Goal: Transaction & Acquisition: Register for event/course

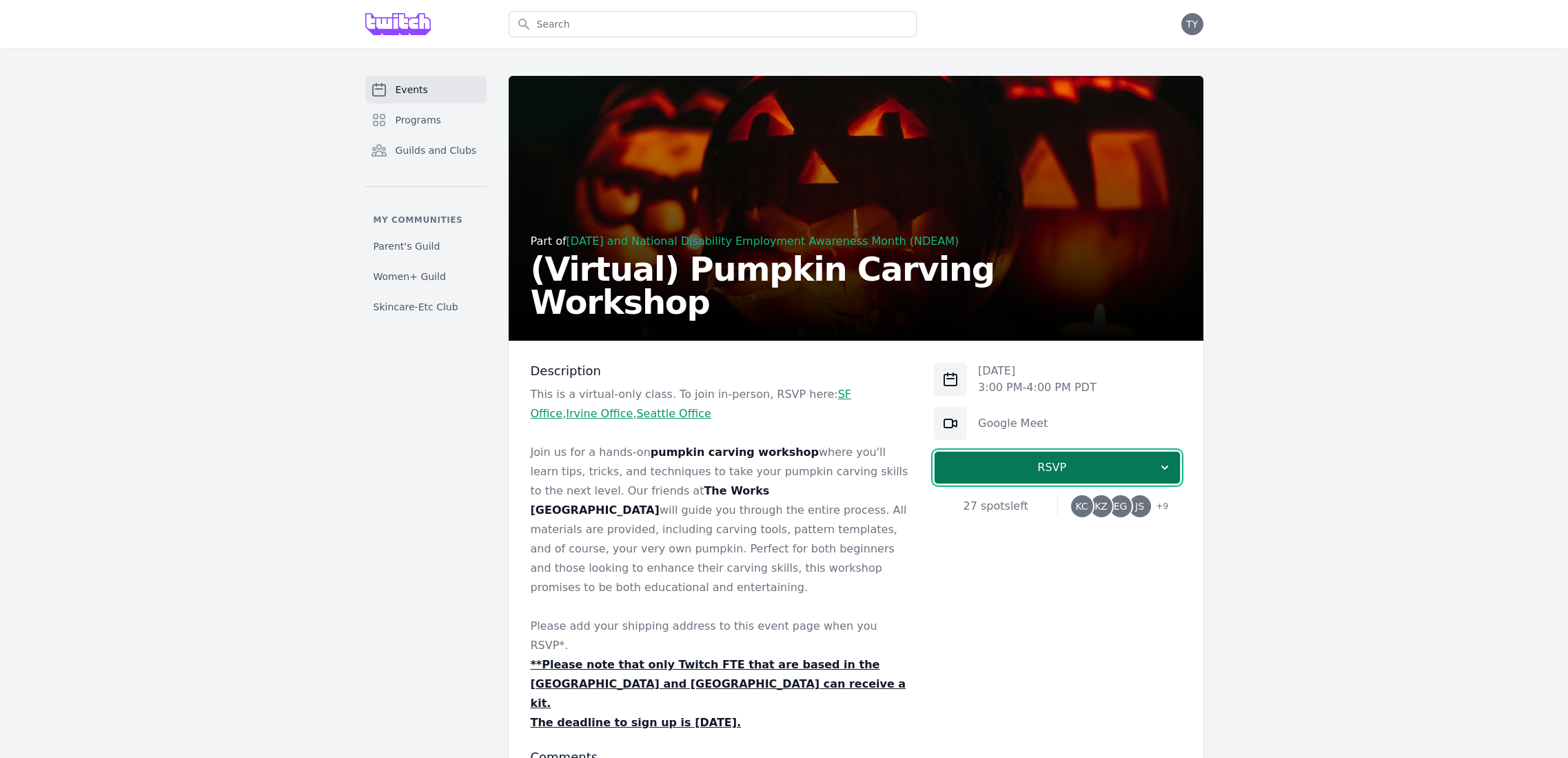
click at [1002, 469] on span "RSVP" at bounding box center [1052, 467] width 212 height 16
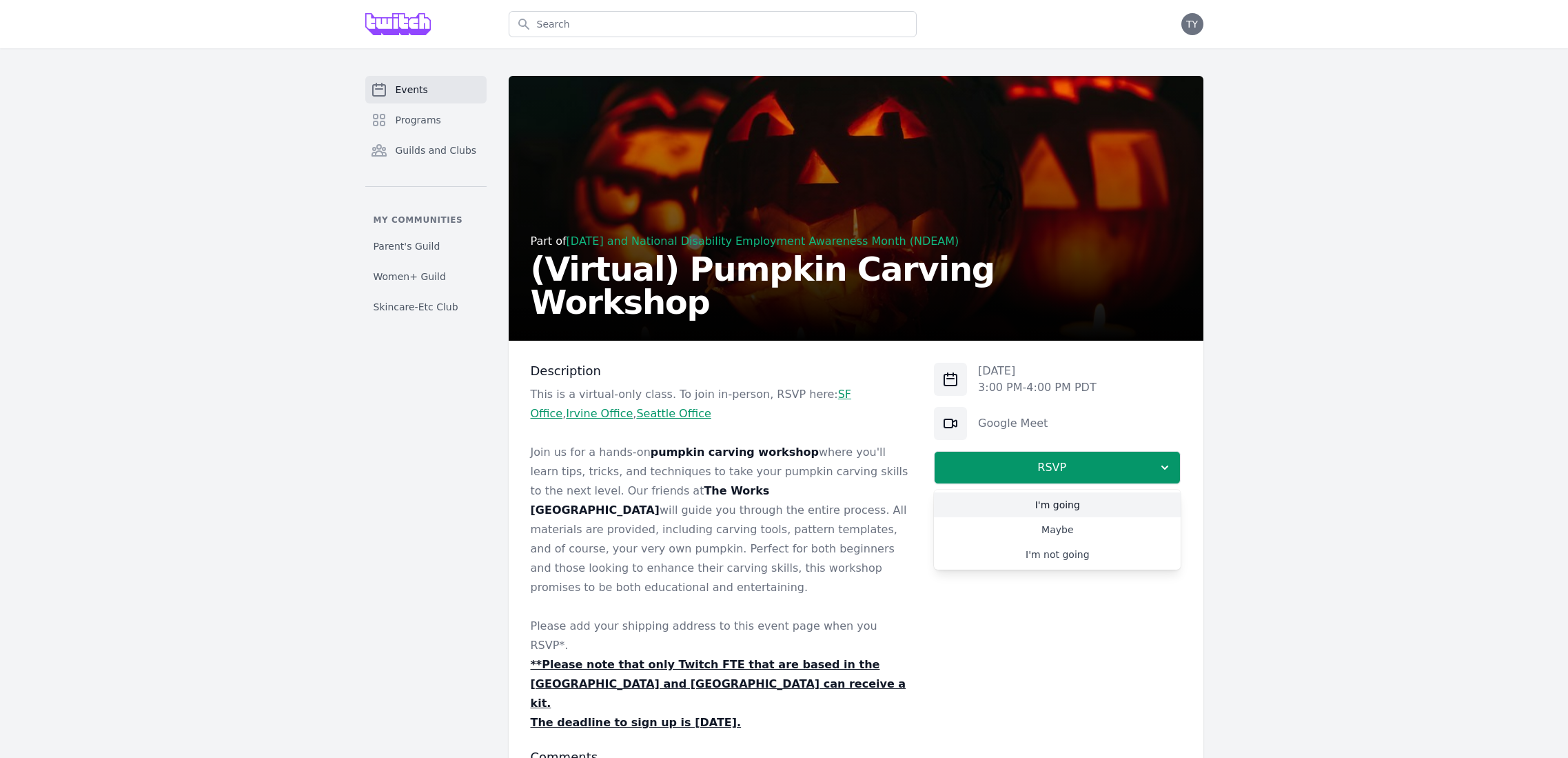
click at [1017, 498] on link "I'm going" at bounding box center [1058, 505] width 247 height 25
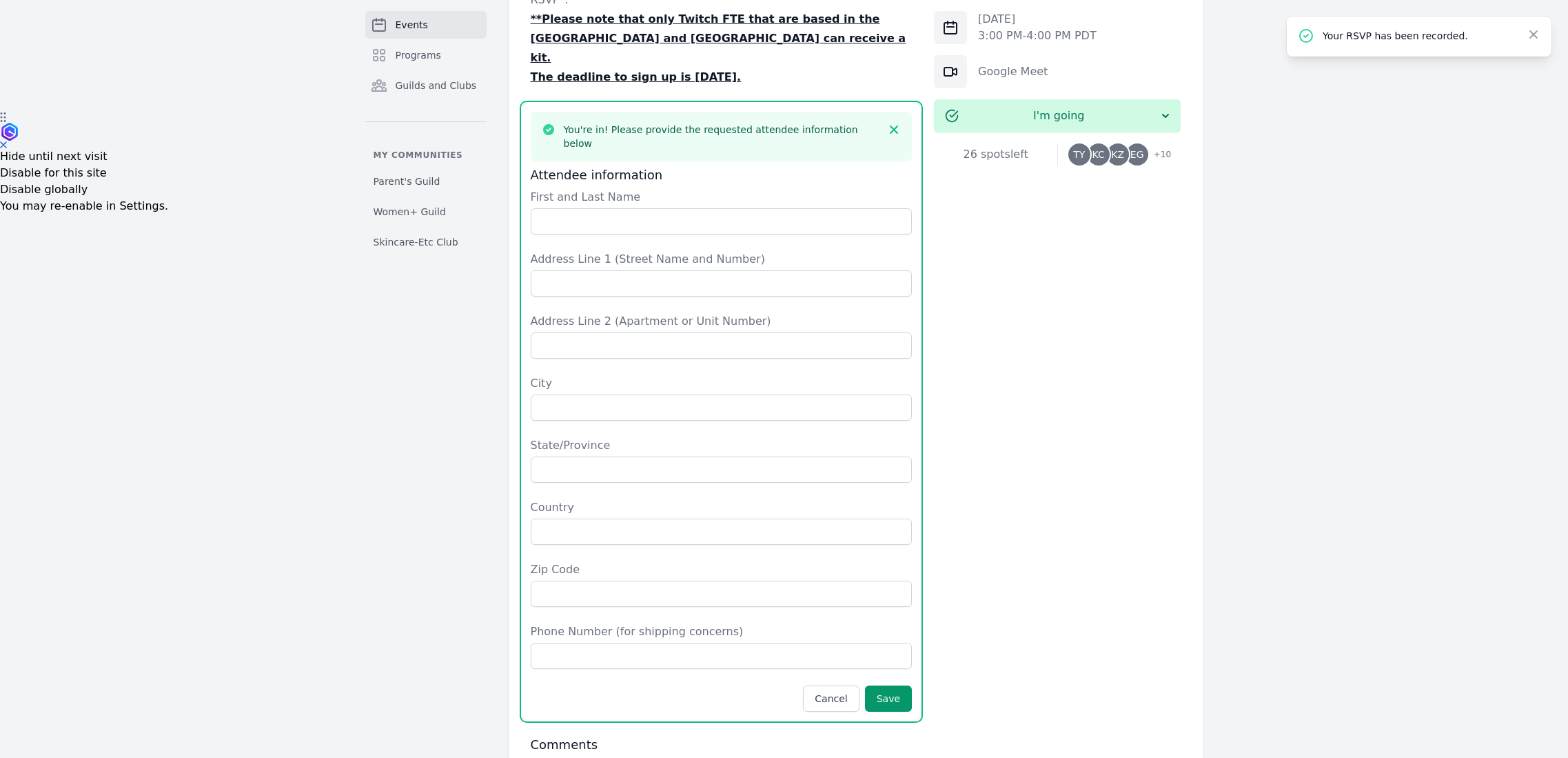
scroll to position [596, 0]
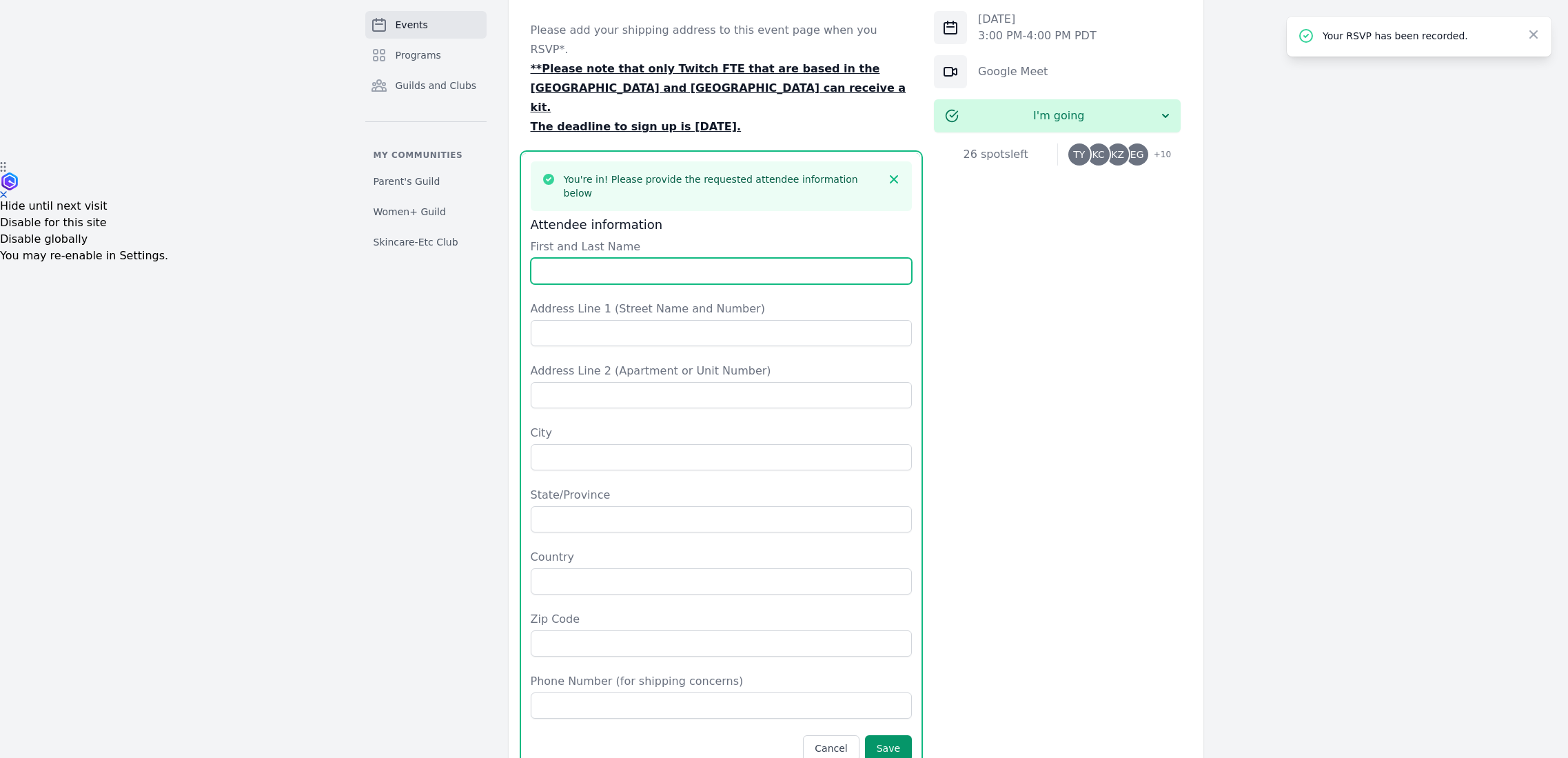
click at [584, 258] on input "First and Last Name" at bounding box center [722, 271] width 382 height 26
type input "[PERSON_NAME]"
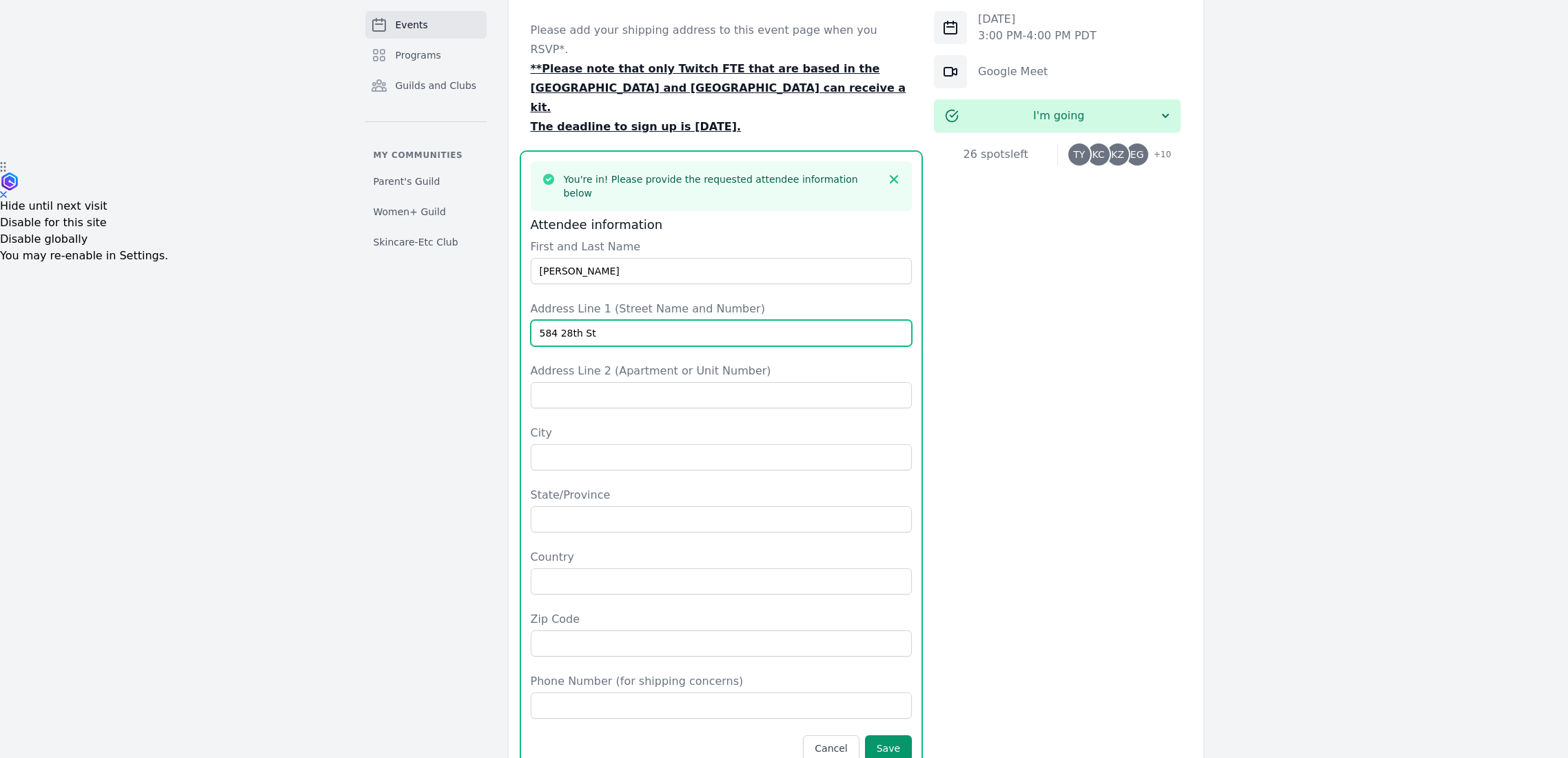
type input "584 28th St"
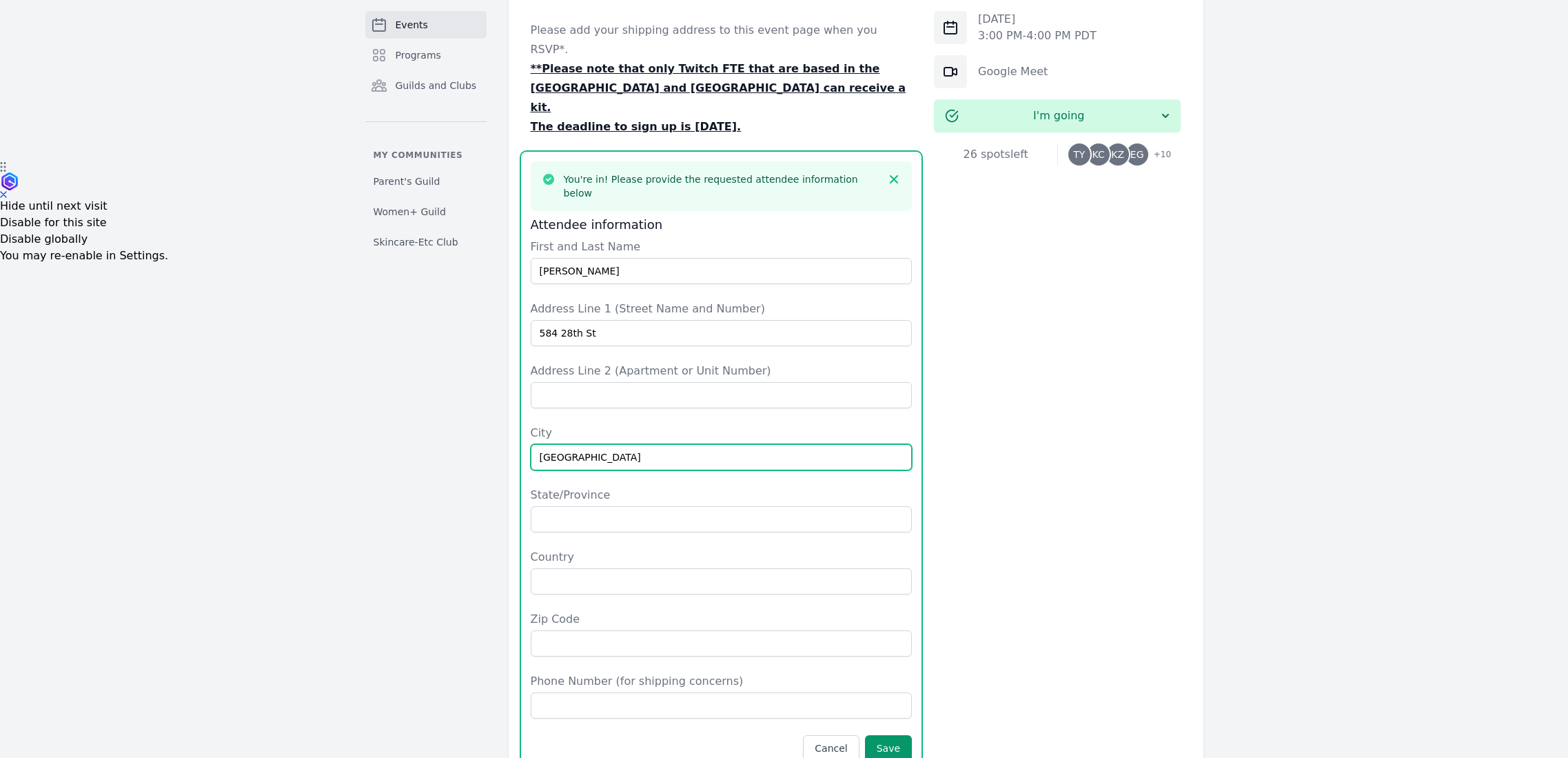
type input "[GEOGRAPHIC_DATA]"
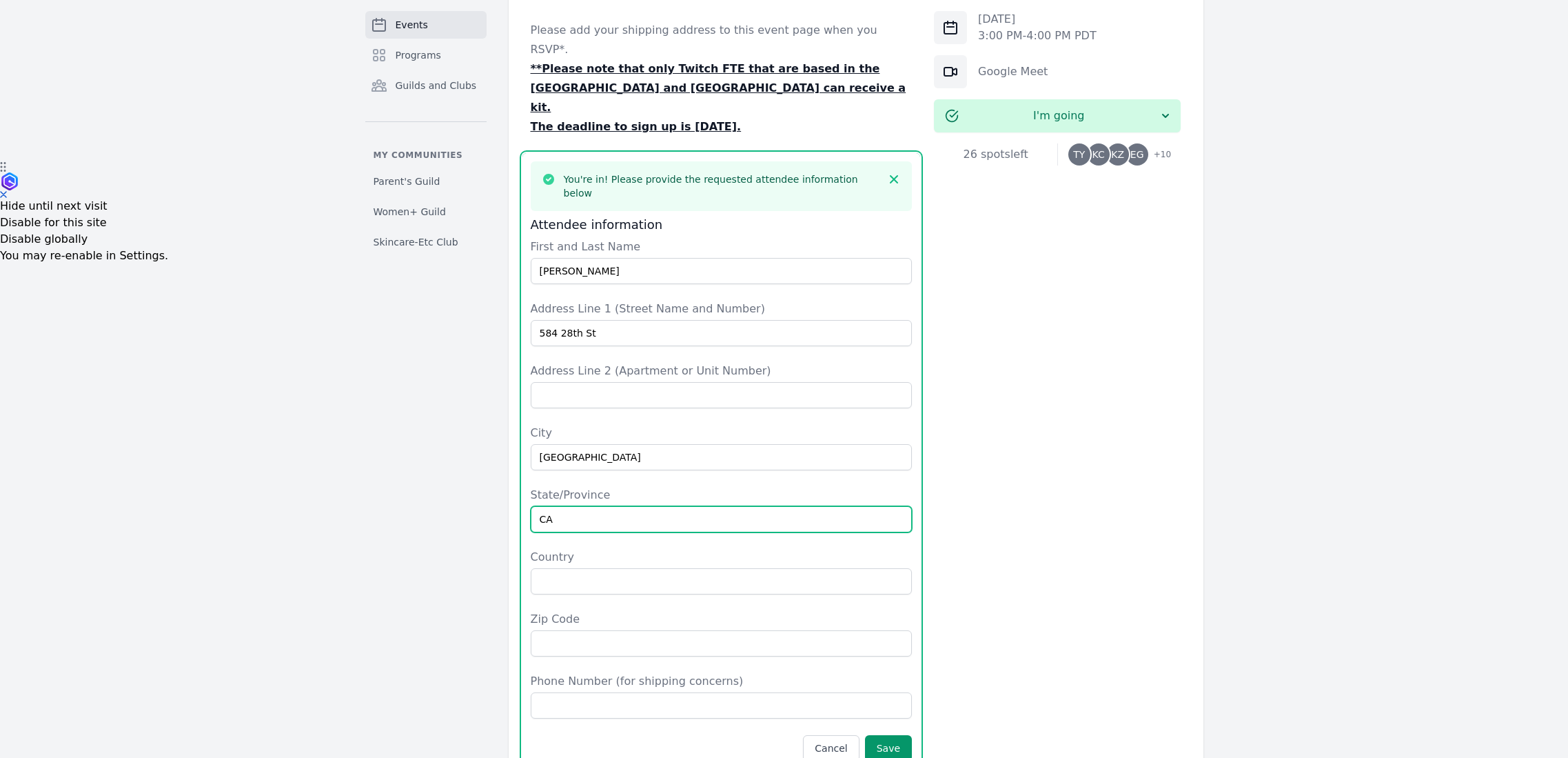
type input "CA"
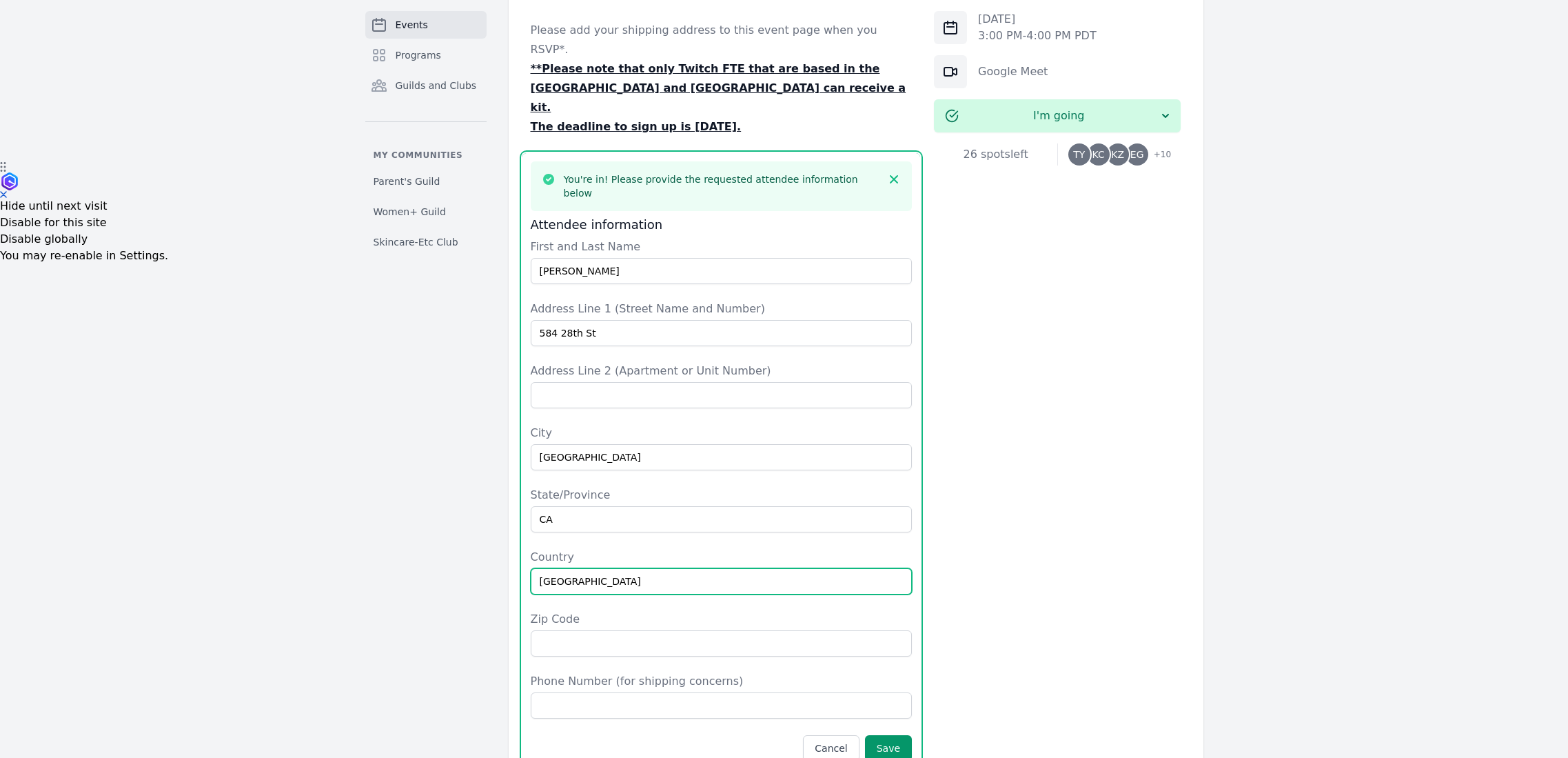
type input "[GEOGRAPHIC_DATA]"
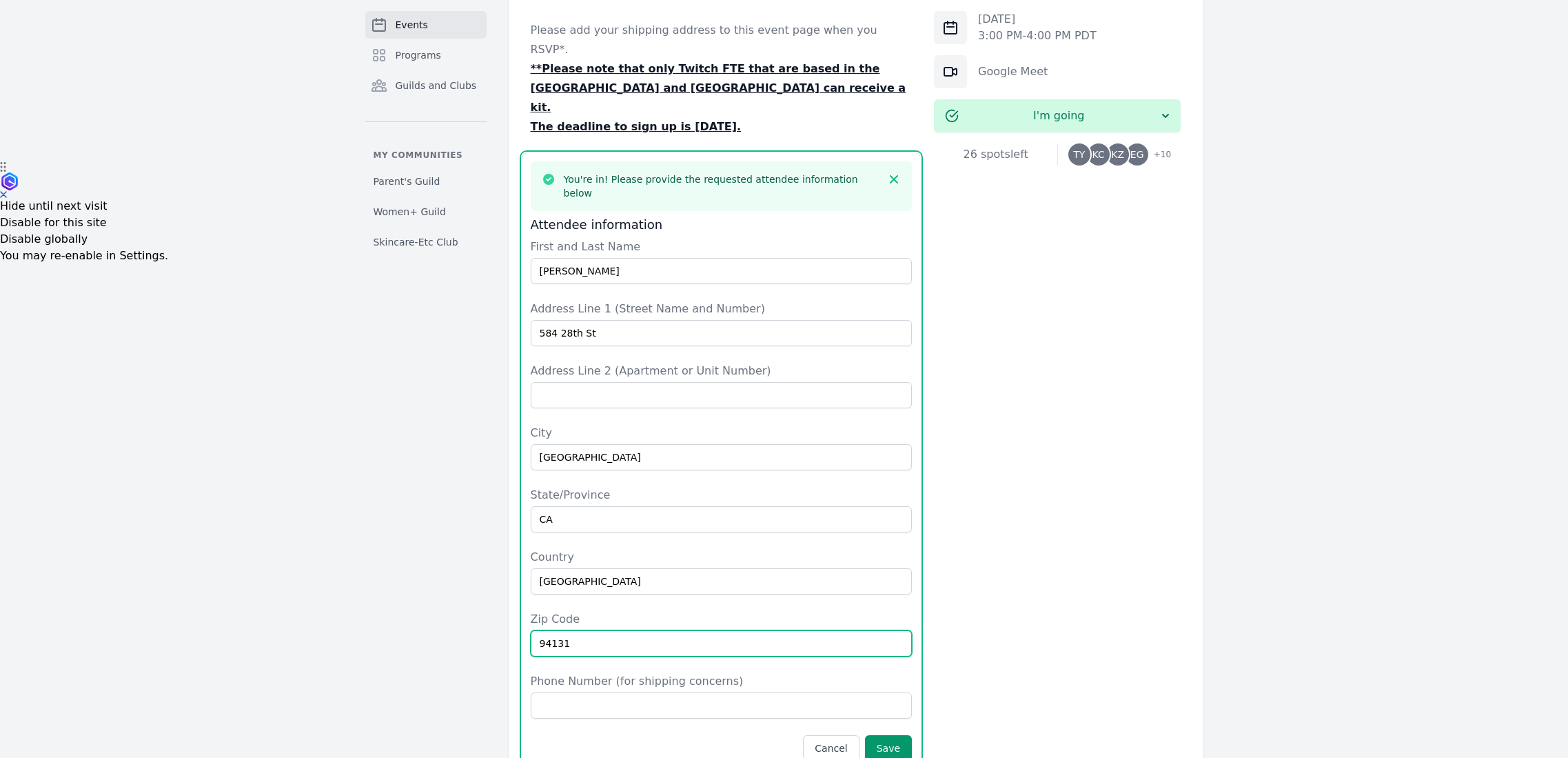
type input "94131"
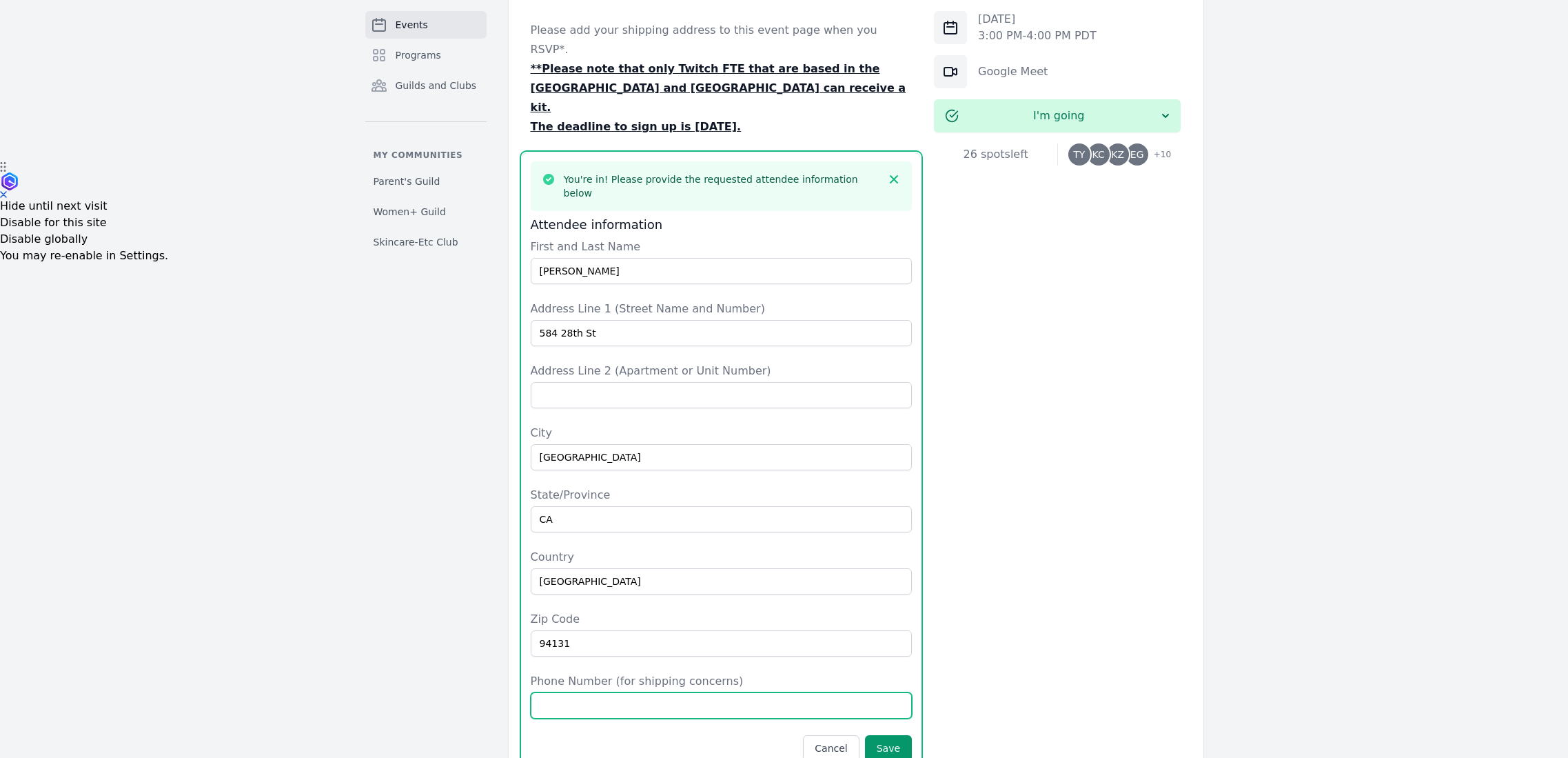
click at [560, 692] on input "Phone Number (for shipping concerns)" at bounding box center [722, 705] width 382 height 26
type input "4156179170"
click at [890, 735] on button "Save" at bounding box center [888, 748] width 47 height 26
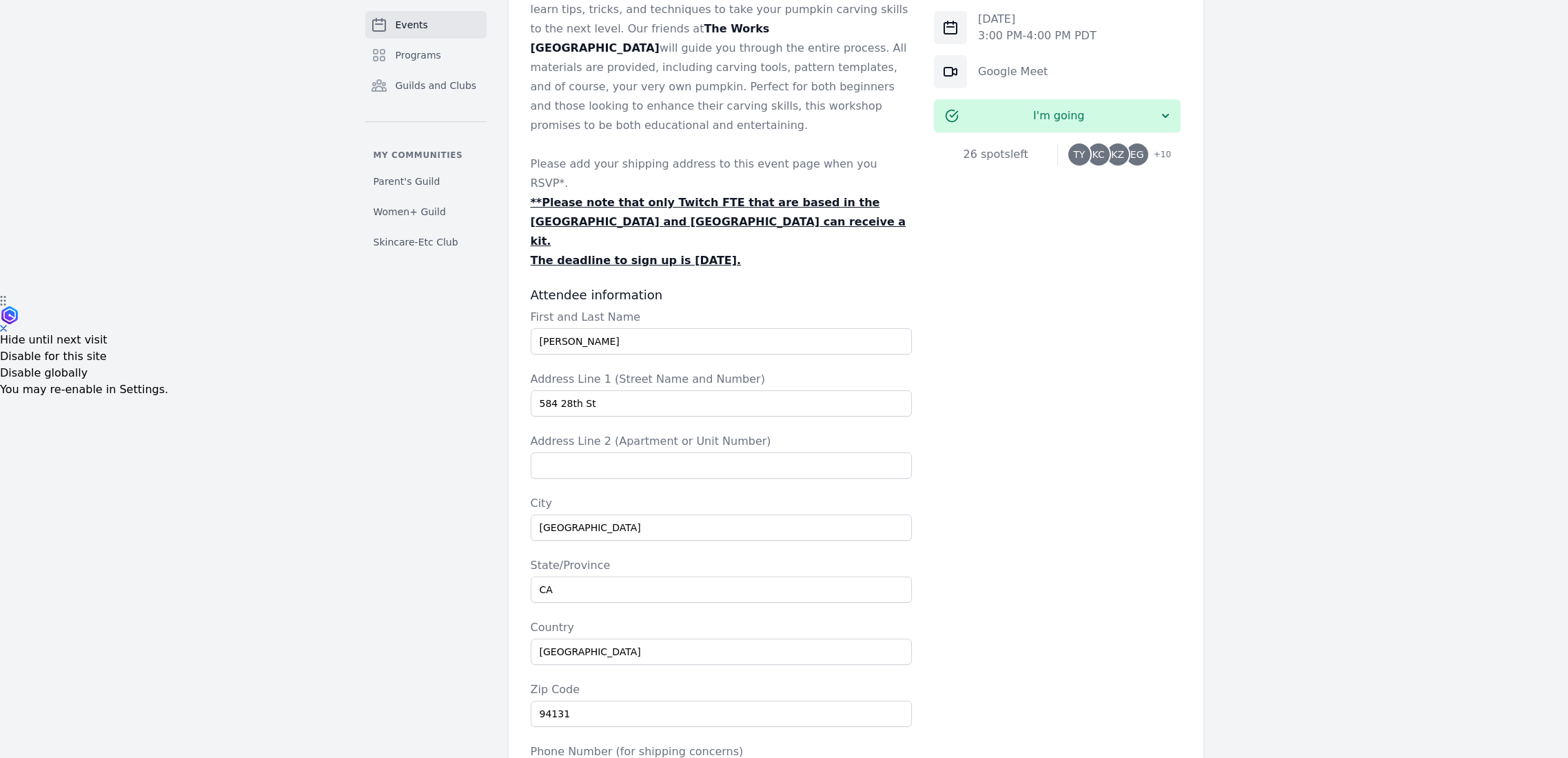
scroll to position [620, 0]
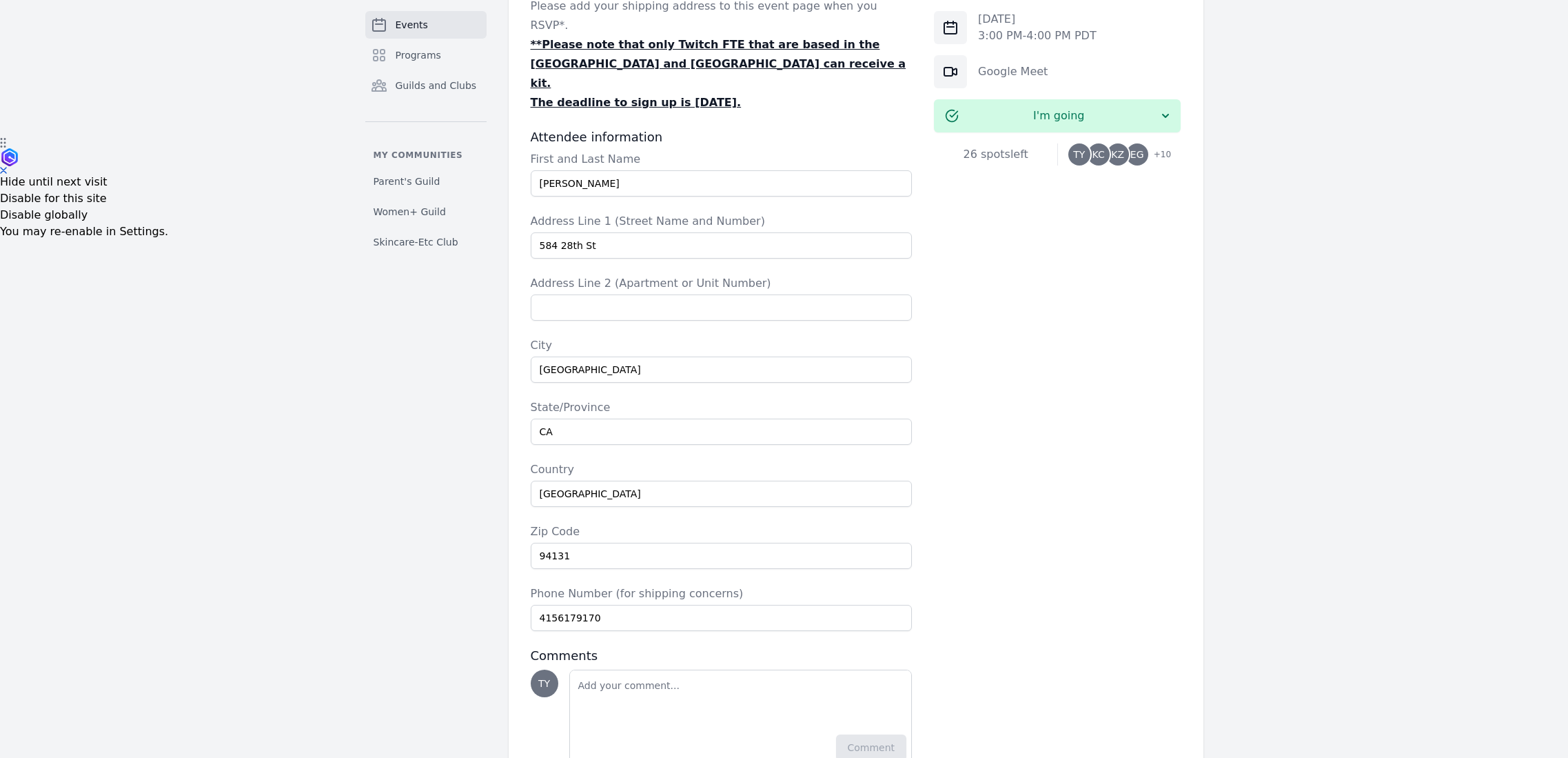
click at [280, 144] on div "Events Programs Guilds and Clubs My communities Parent's Guild Women+ Guild Ski…" at bounding box center [784, 122] width 1568 height 1388
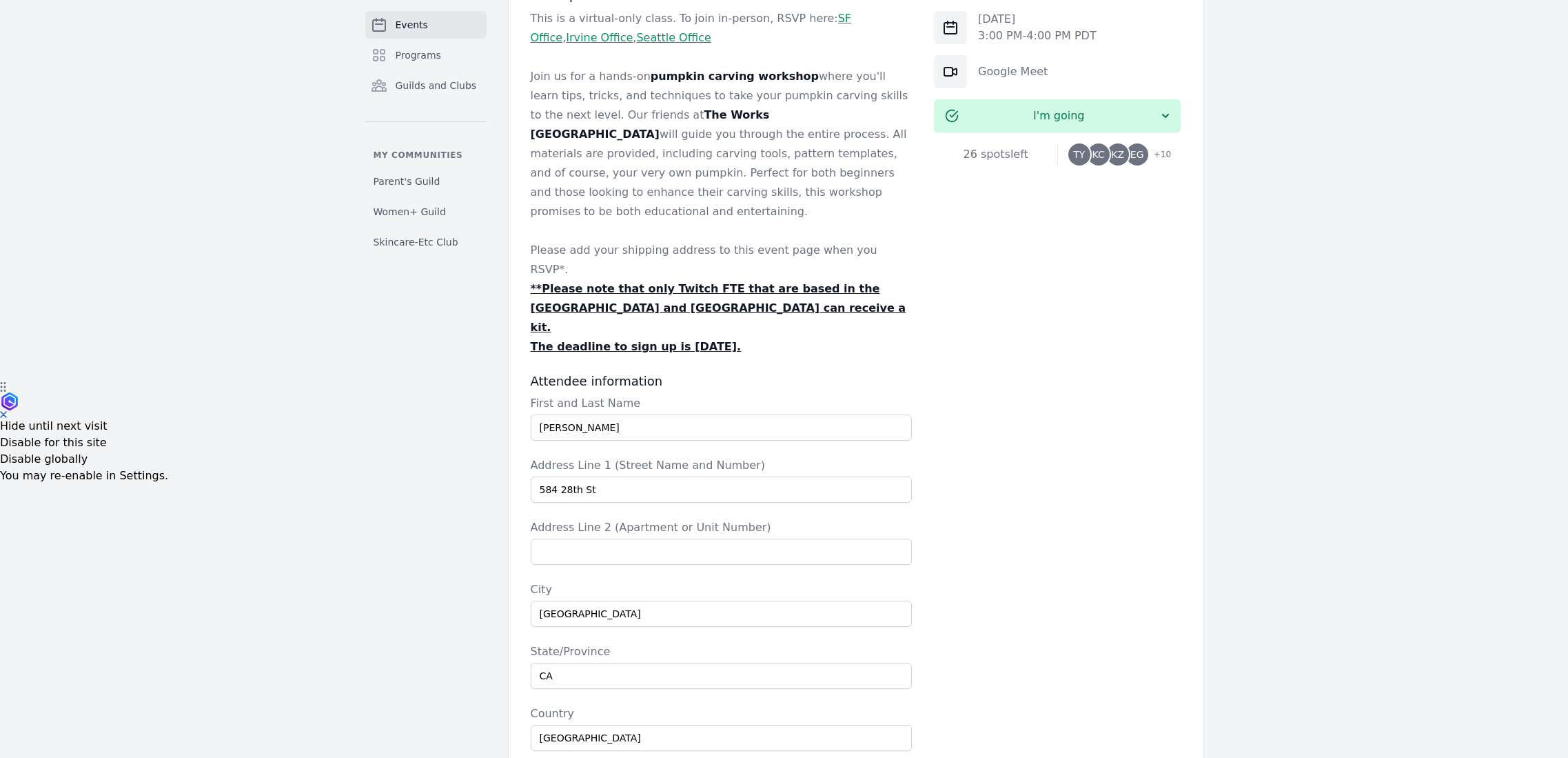
scroll to position [369, 0]
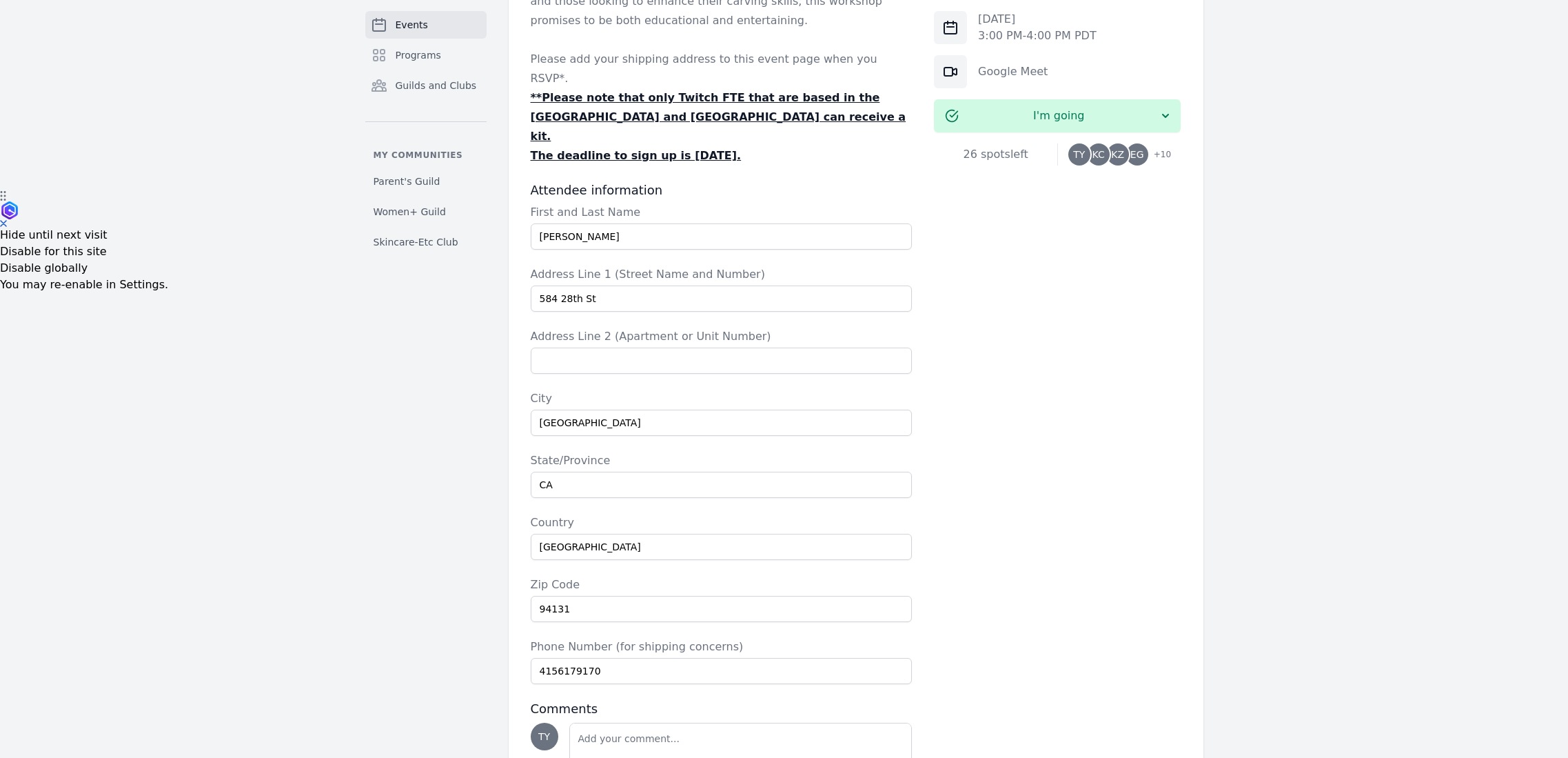
scroll to position [620, 0]
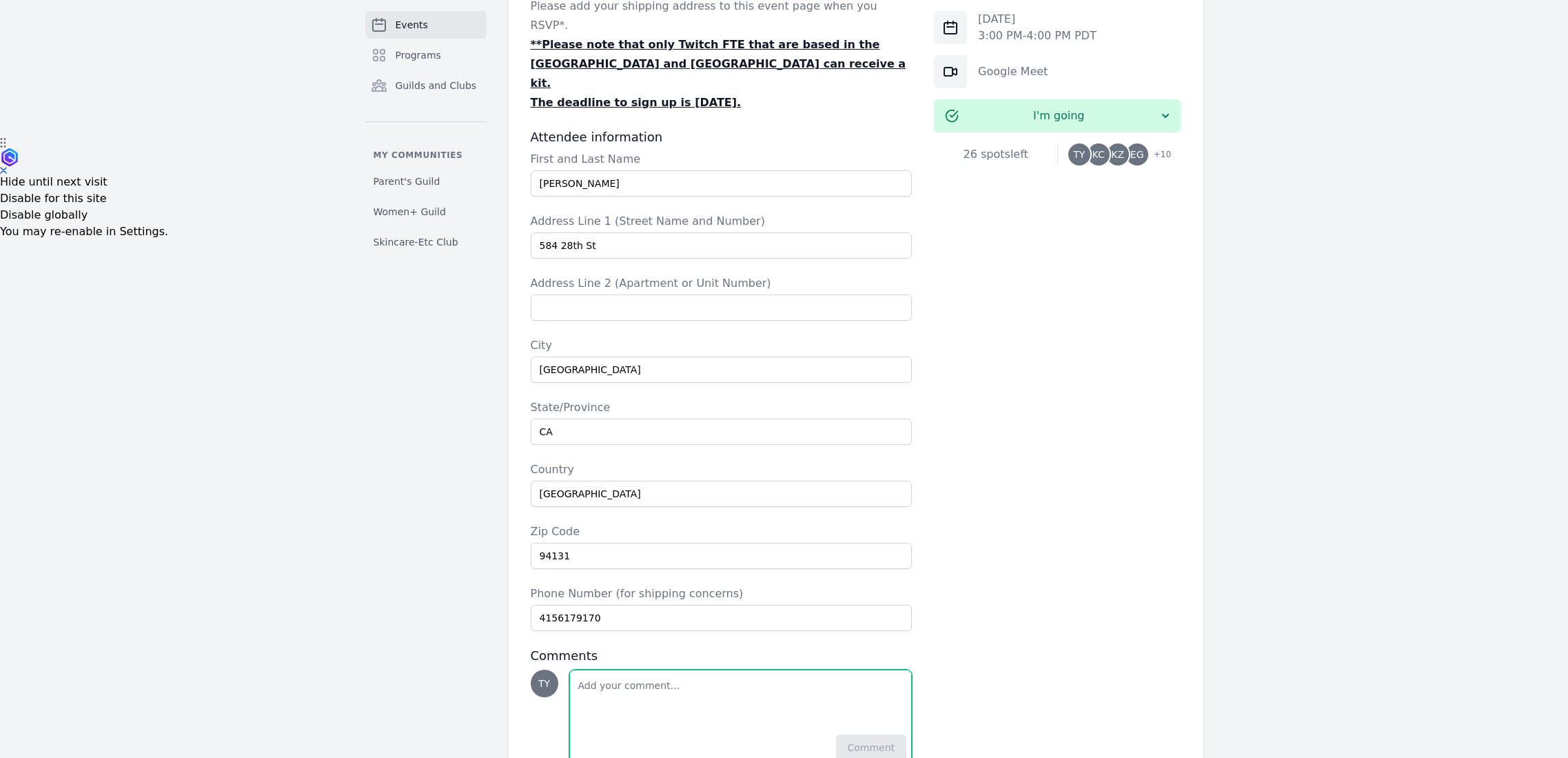
click at [743, 670] on textarea "Add a note" at bounding box center [741, 699] width 342 height 58
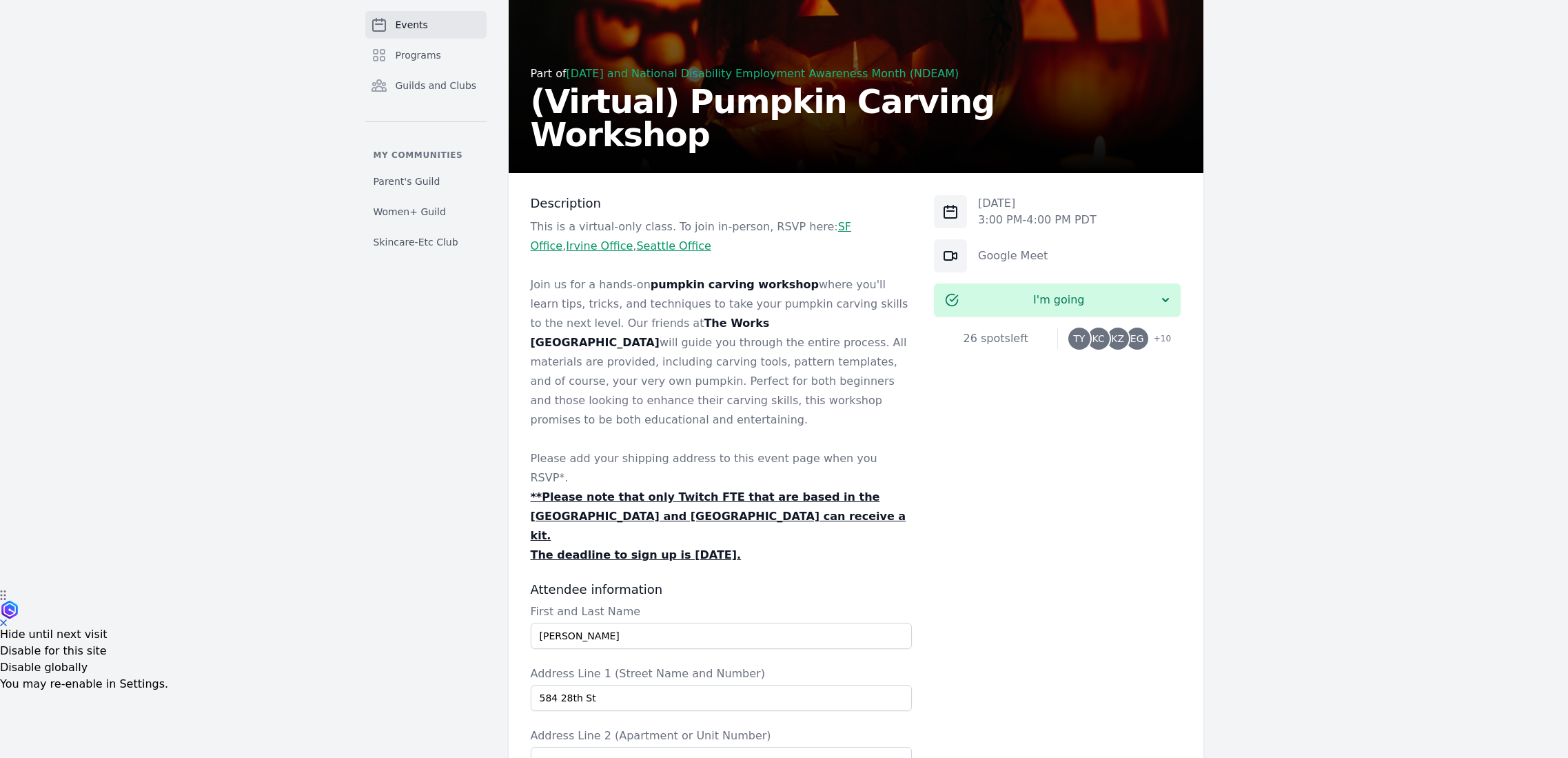
scroll to position [0, 0]
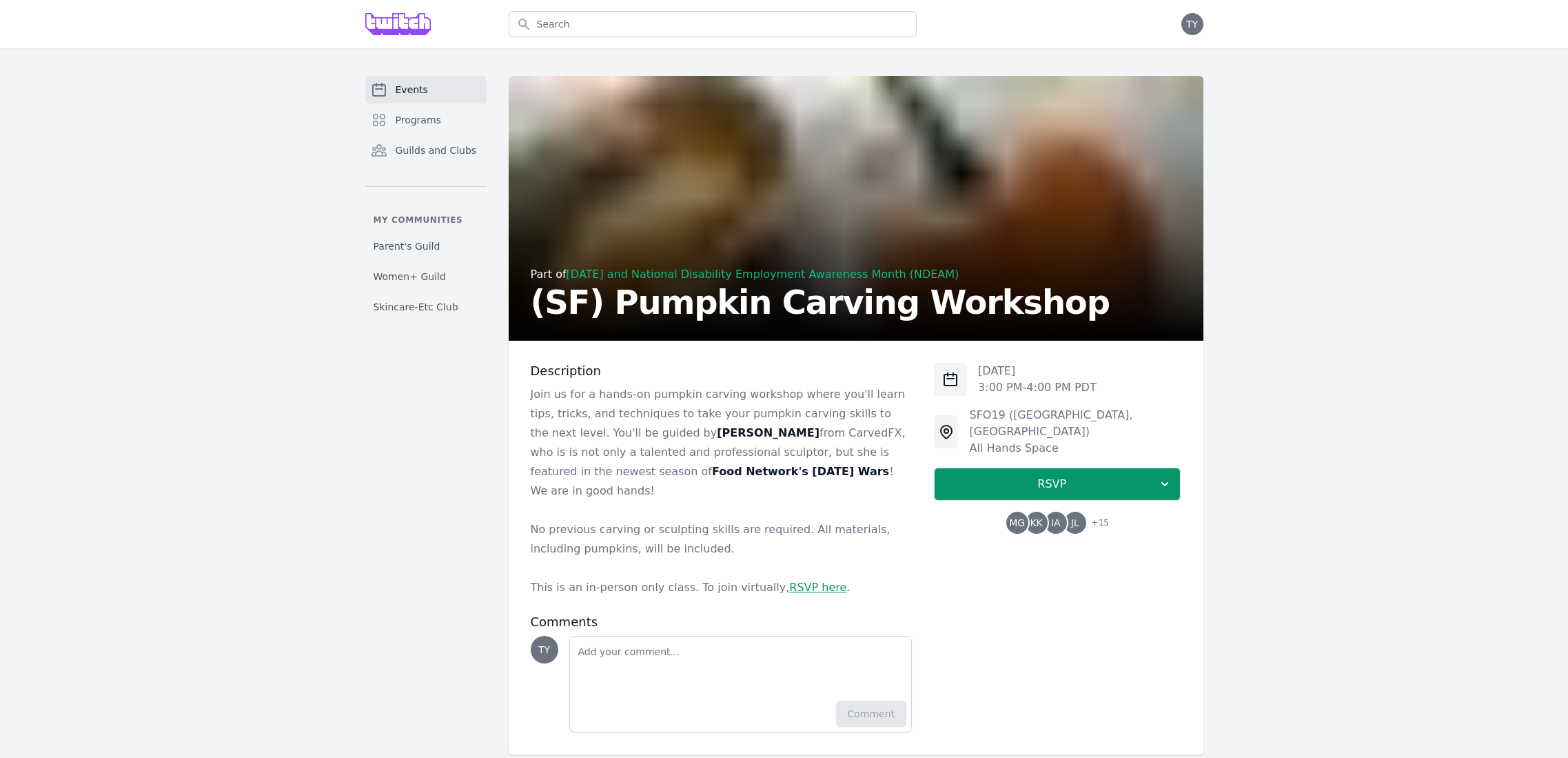
scroll to position [5, 0]
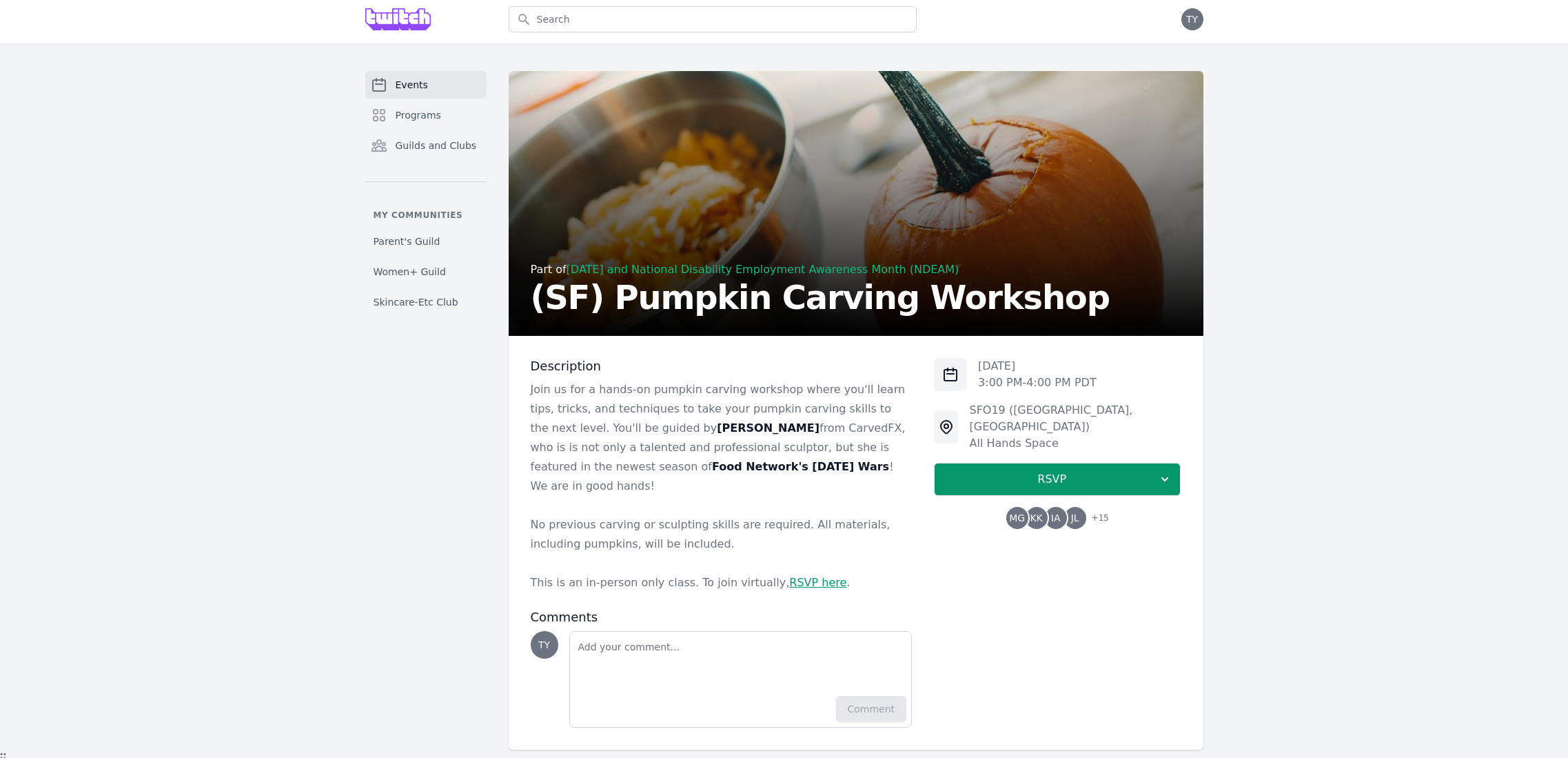
click at [789, 576] on link "RSVP here" at bounding box center [817, 582] width 57 height 13
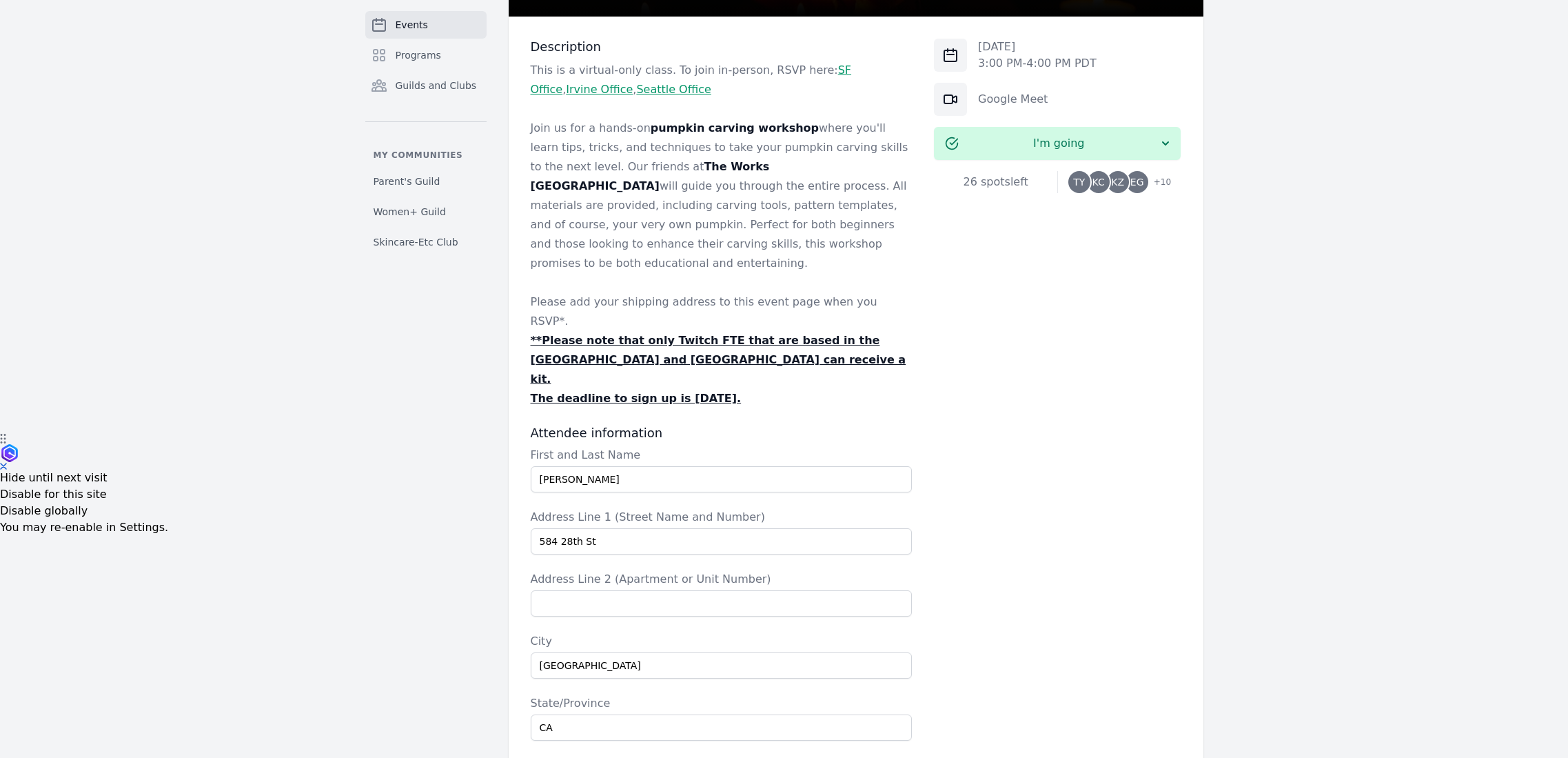
scroll to position [620, 0]
